Goal: Task Accomplishment & Management: Complete application form

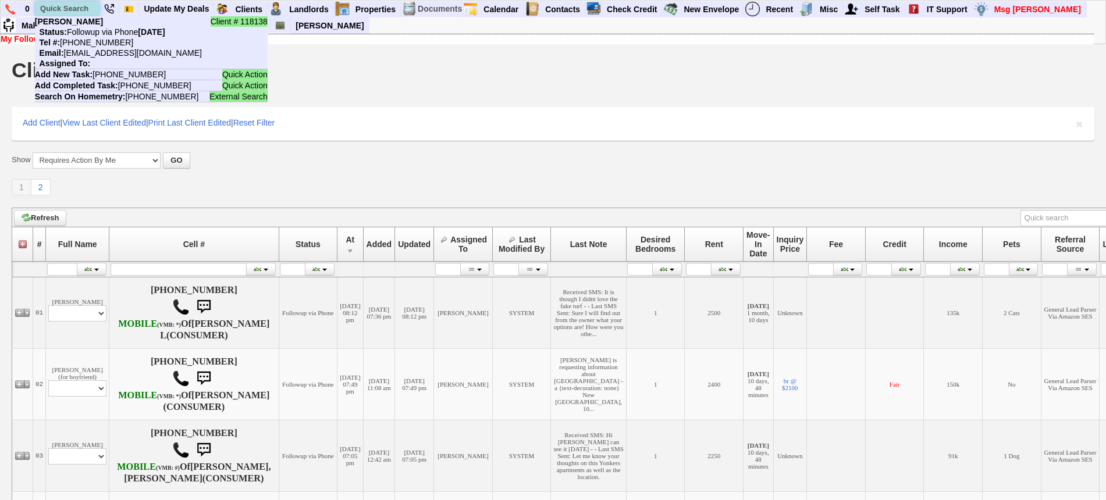
click at [70, 10] on input "text" at bounding box center [67, 8] width 64 height 15
paste input "845) 582-0036"
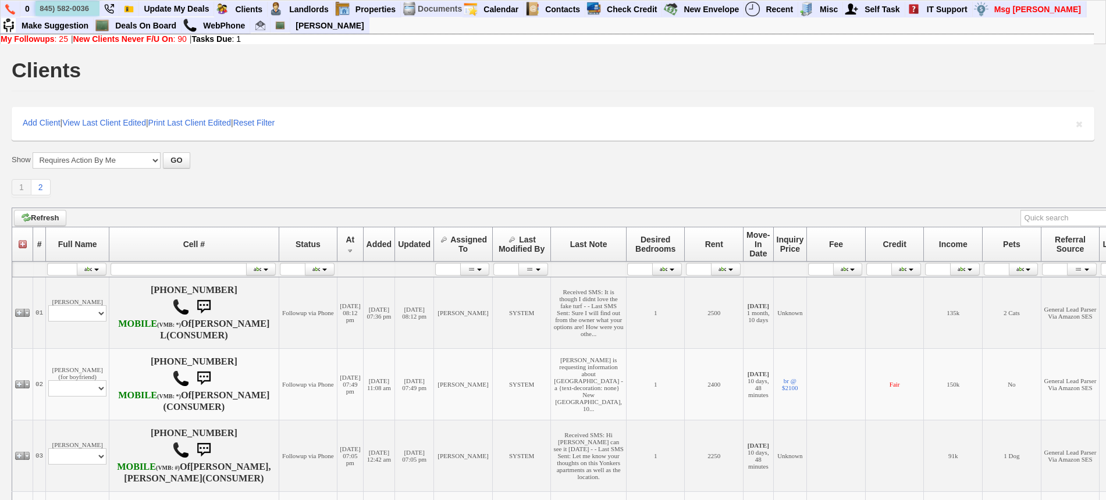
type input "845) 582-0036"
click at [0, 0] on td "Add New Client" at bounding box center [0, 0] width 0 height 0
click at [0, 0] on link "Add New Client" at bounding box center [0, 0] width 0 height 0
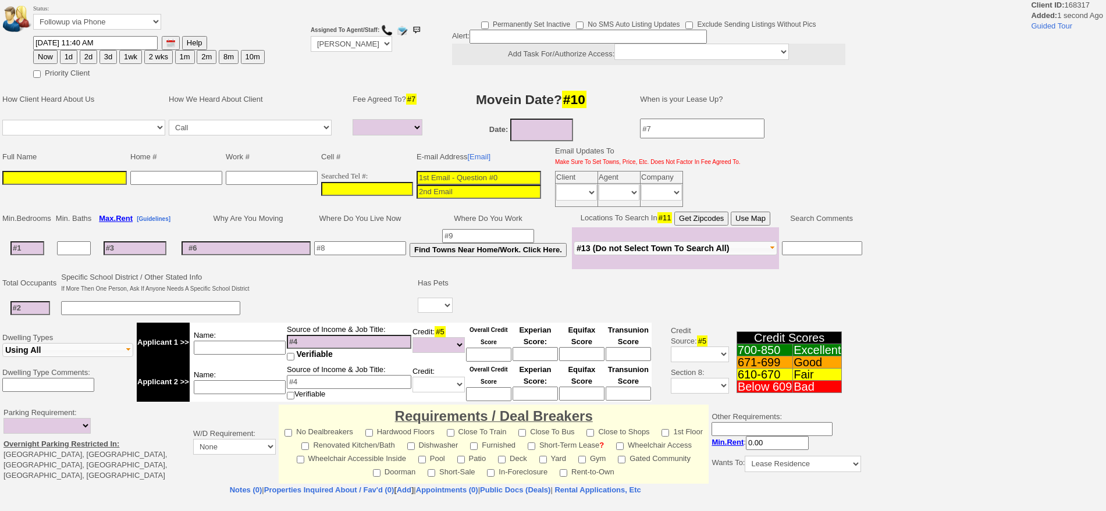
select select
click at [379, 187] on input "___-___-____" at bounding box center [367, 189] width 92 height 14
paste input "845-582-0036"
type input "845-582-0036"
click at [71, 176] on input at bounding box center [64, 178] width 124 height 14
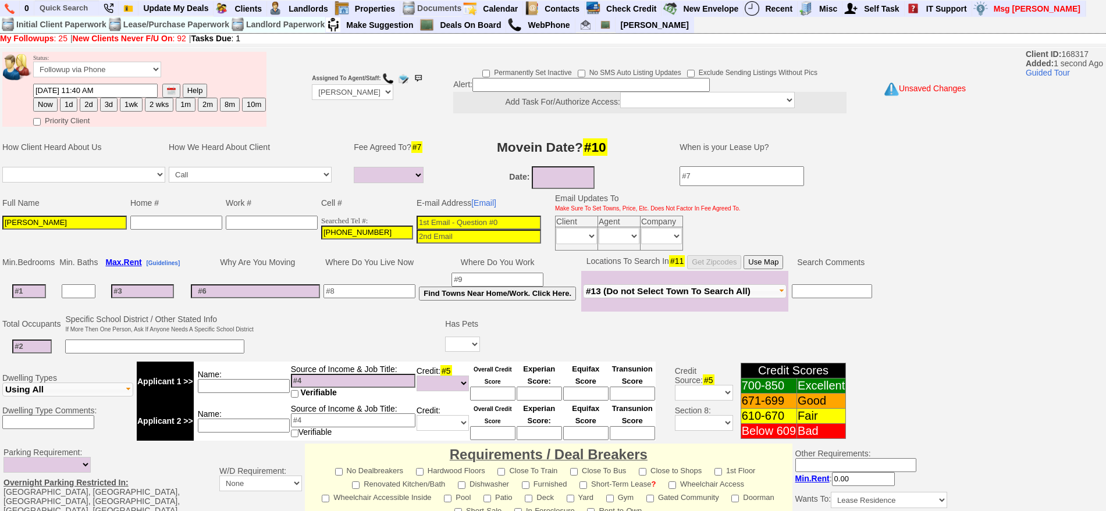
type input "Nancy"
click at [69, 53] on td "Status: Followup via Phone Followup via Email Followup When Section 8 Property …" at bounding box center [150, 67] width 234 height 31
click at [71, 104] on button "1d" at bounding box center [68, 105] width 17 height 14
type input "10/06/2025 11:40 AM"
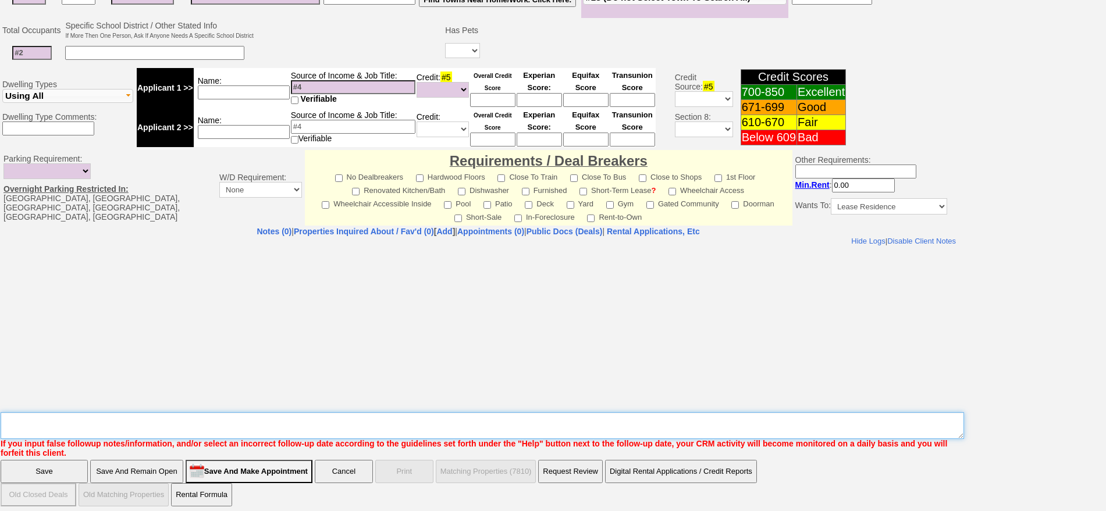
click at [618, 425] on textarea "Insert New Note Here" at bounding box center [482, 425] width 963 height 27
type textarea "cooper dr"
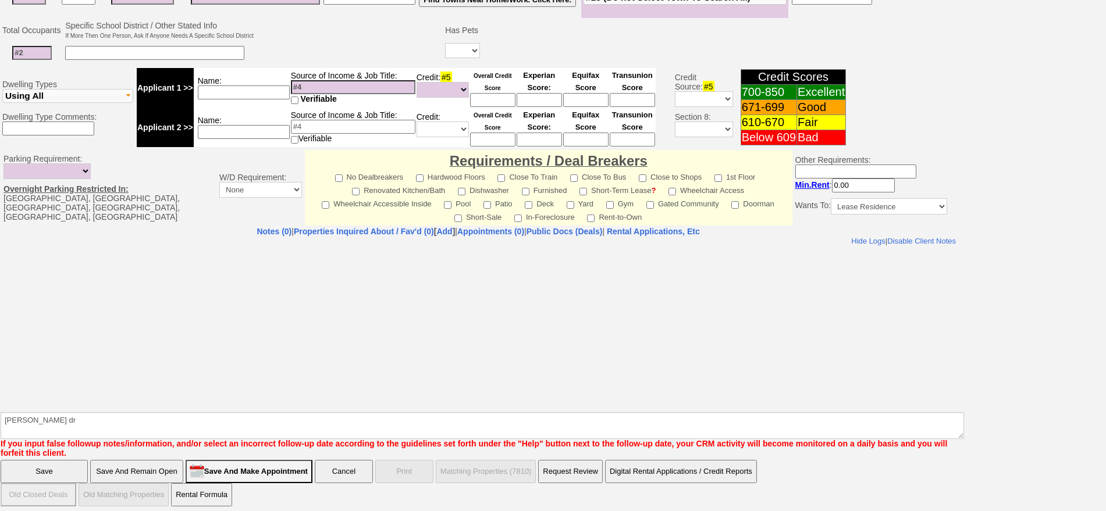
click input "Save" at bounding box center [44, 471] width 87 height 23
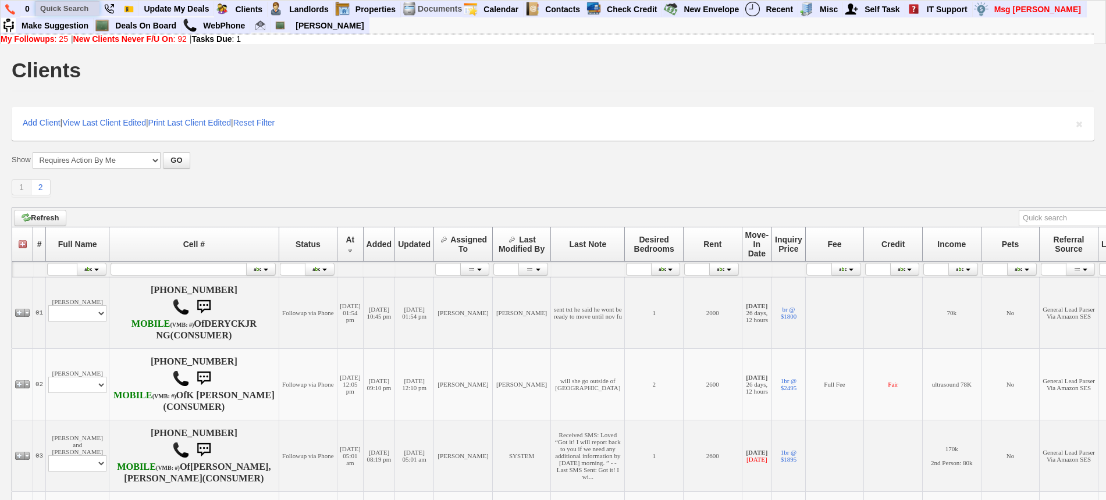
click at [79, 3] on input "text" at bounding box center [67, 8] width 64 height 15
paste input "917)348-4051"
type input "917)348-4051"
click at [0, 0] on link "Add New Client" at bounding box center [0, 0] width 0 height 0
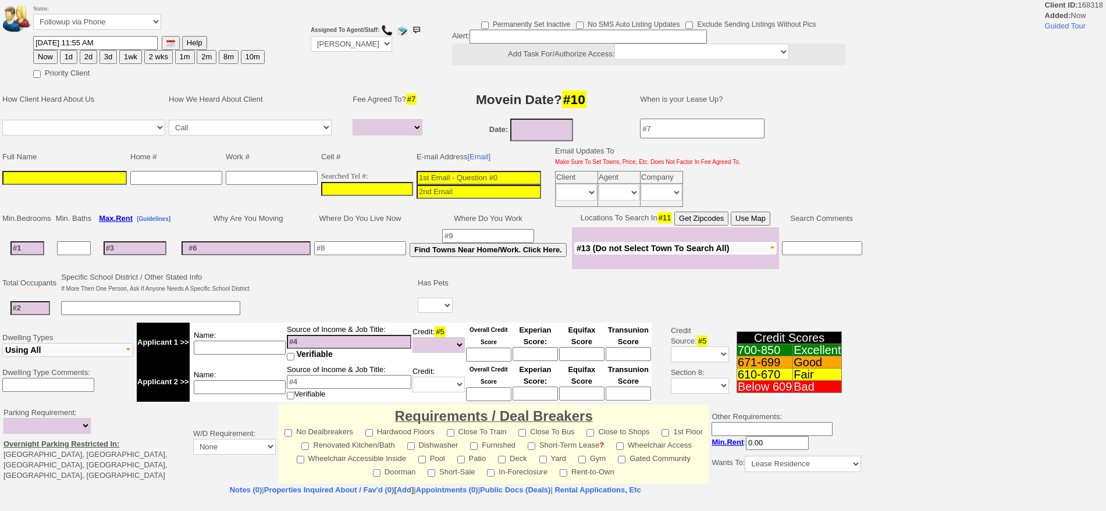
select select
click at [359, 188] on input "___-___-____" at bounding box center [367, 189] width 92 height 14
paste input "[PHONE_NUMBER]"
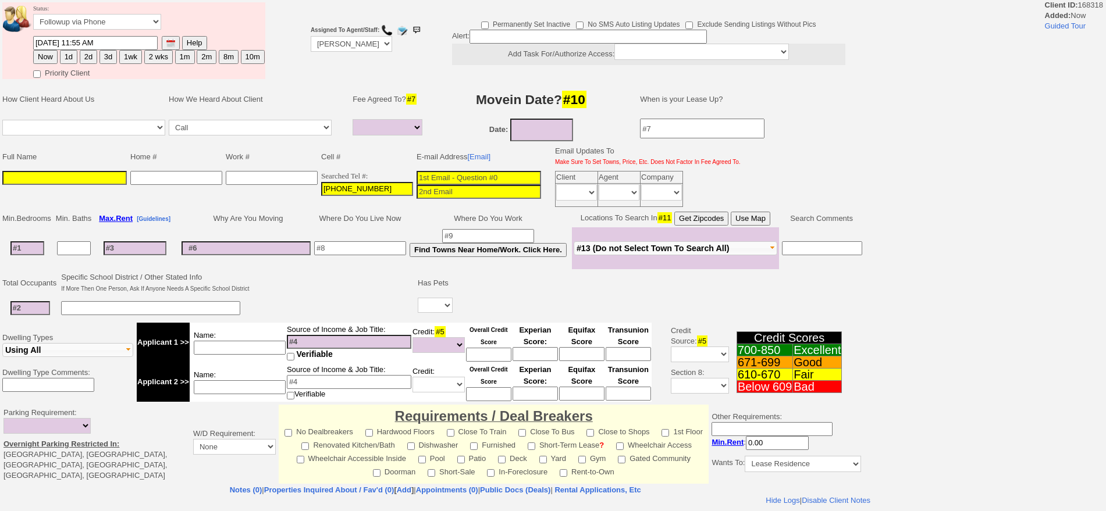
type input "[PHONE_NUMBER]"
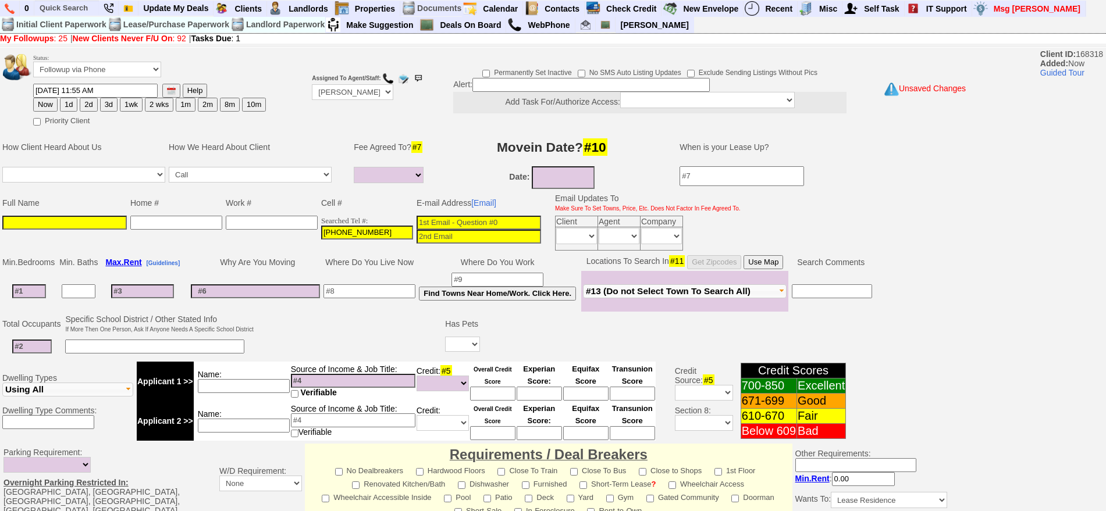
click at [495, 224] on input at bounding box center [478, 223] width 124 height 14
paste input "carogarciadediaz@icloud.com"
type input "carogarciadediaz@icloud.com"
click at [69, 227] on input at bounding box center [64, 223] width 124 height 14
paste input "Carolina Garcia"
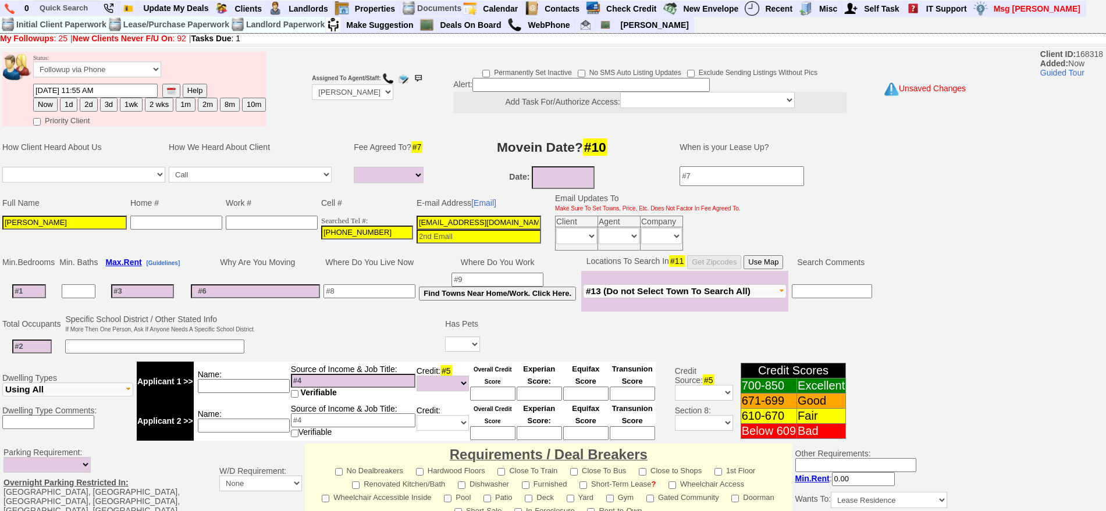
type input "Carolina Garcia"
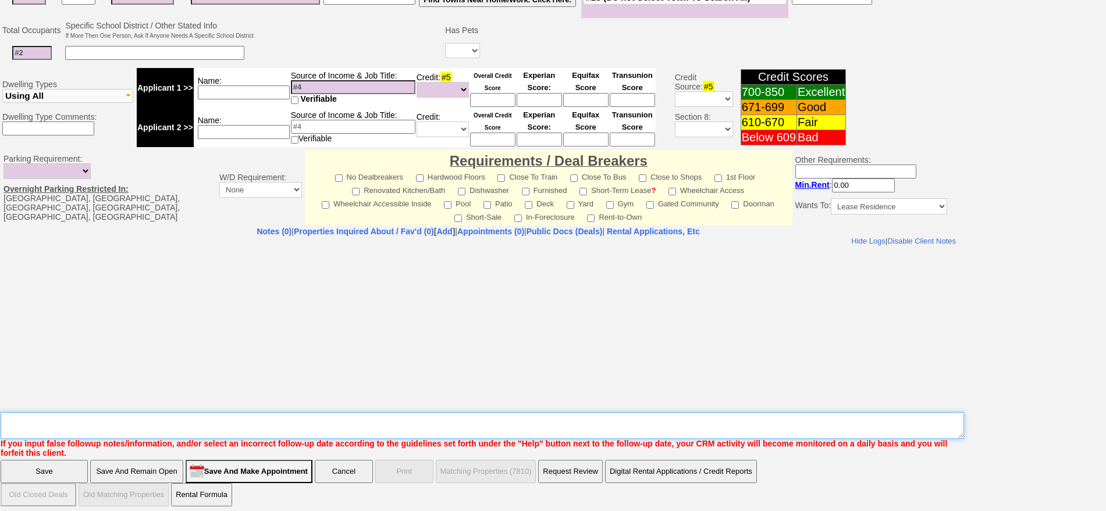
click at [519, 412] on textarea "Insert New Note Here" at bounding box center [482, 425] width 963 height 27
type textarea "210 4g ld fu"
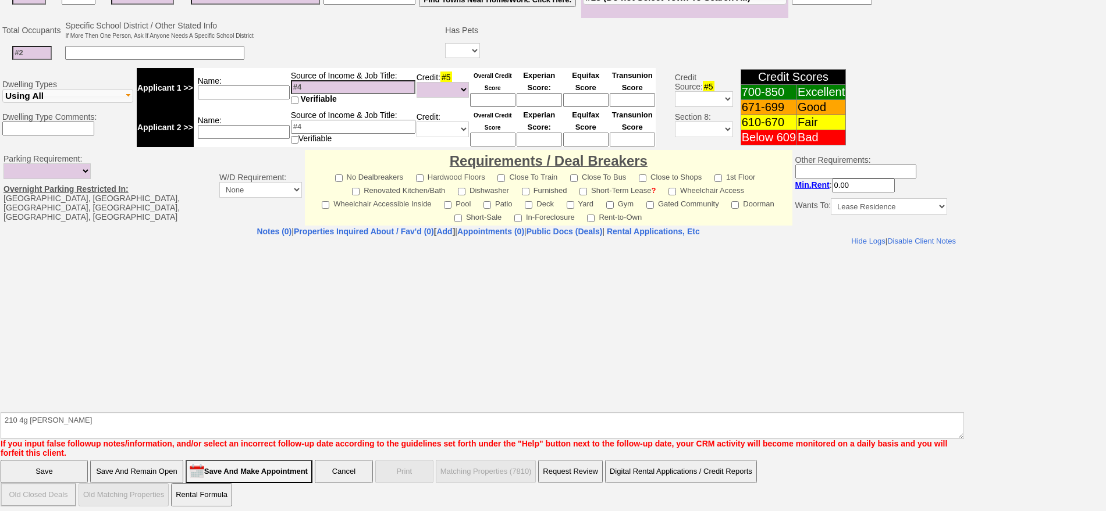
click input "Save" at bounding box center [44, 471] width 87 height 23
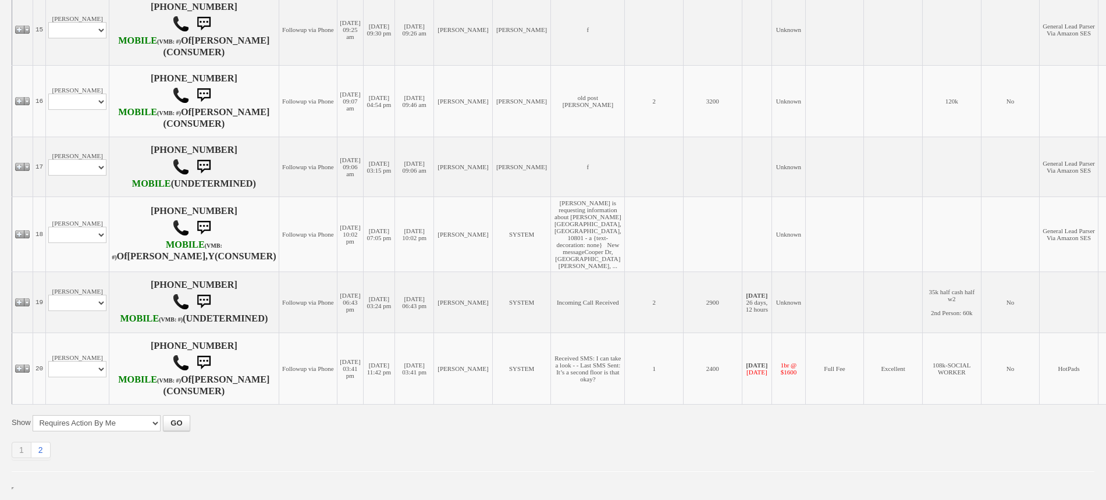
scroll to position [1580, 0]
click at [48, 448] on link "2" at bounding box center [40, 450] width 19 height 16
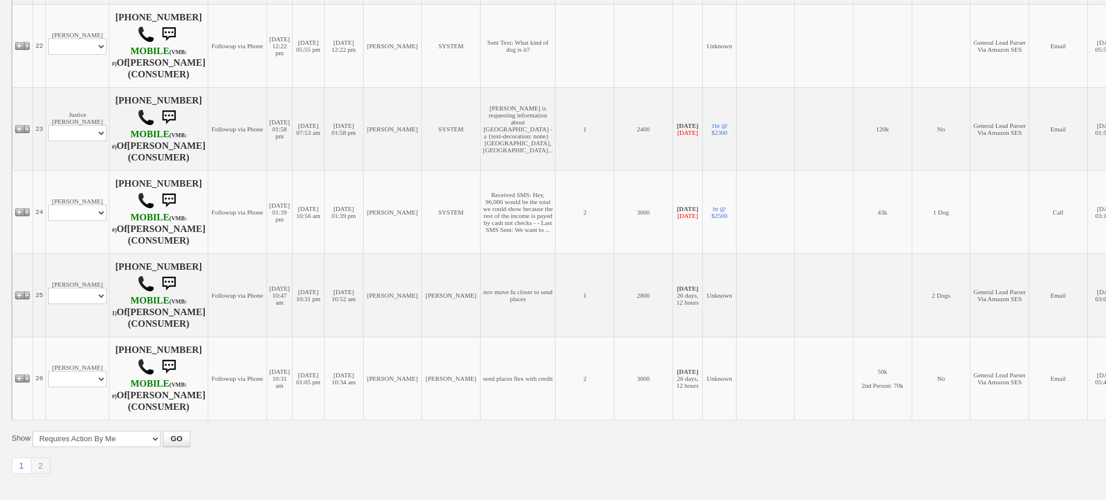
scroll to position [363, 0]
